Goal: Task Accomplishment & Management: Use online tool/utility

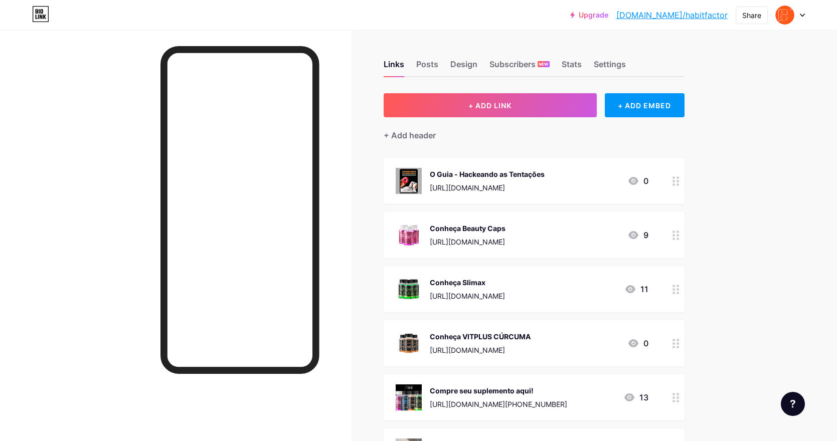
click at [770, 244] on div "Upgrade [DOMAIN_NAME]/habitf... [DOMAIN_NAME]/habitfactor Share Switch accounts…" at bounding box center [418, 388] width 837 height 777
click at [505, 332] on div "Conheça VITPLUS CÚRCUMA" at bounding box center [480, 337] width 101 height 11
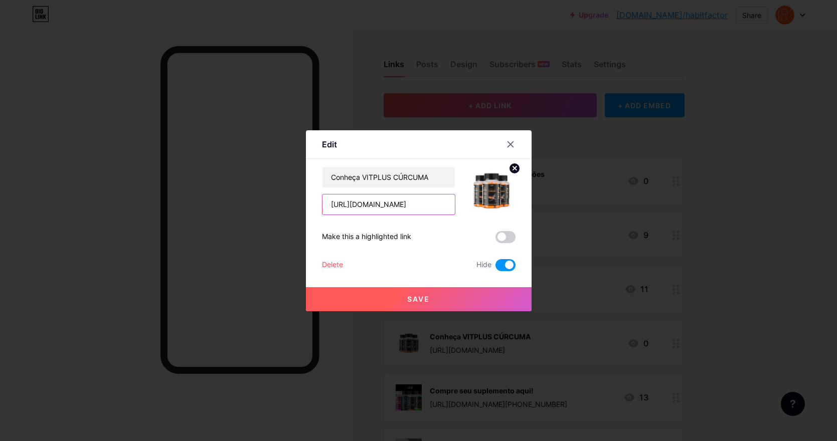
click at [403, 203] on input "[URL][DOMAIN_NAME]" at bounding box center [389, 205] width 132 height 20
click at [769, 174] on div at bounding box center [418, 220] width 837 height 441
